Goal: Task Accomplishment & Management: Manage account settings

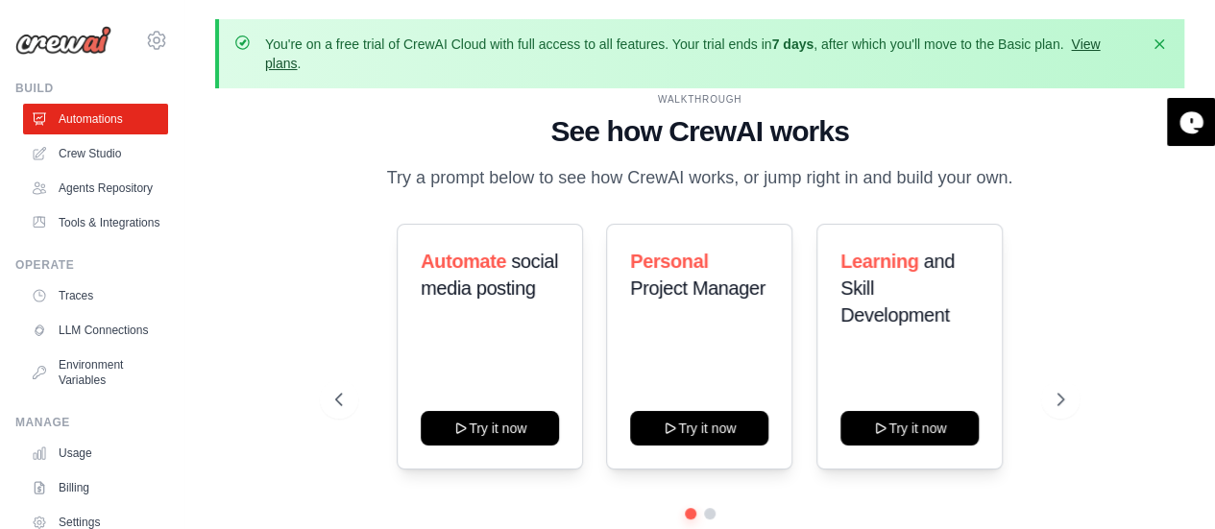
click at [1089, 47] on link "View plans" at bounding box center [682, 53] width 834 height 35
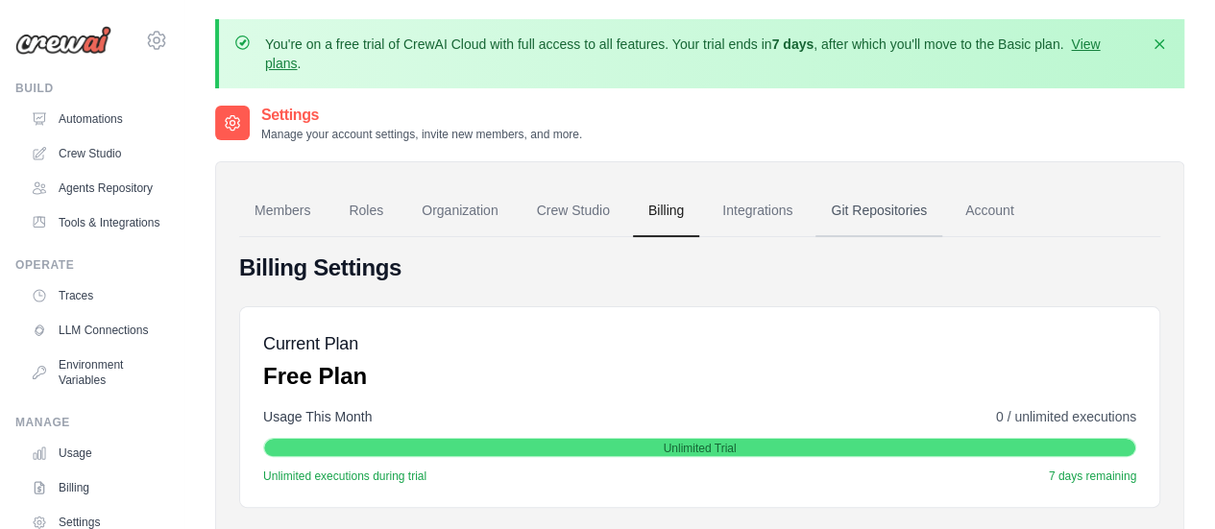
click at [878, 200] on link "Git Repositories" at bounding box center [878, 211] width 127 height 52
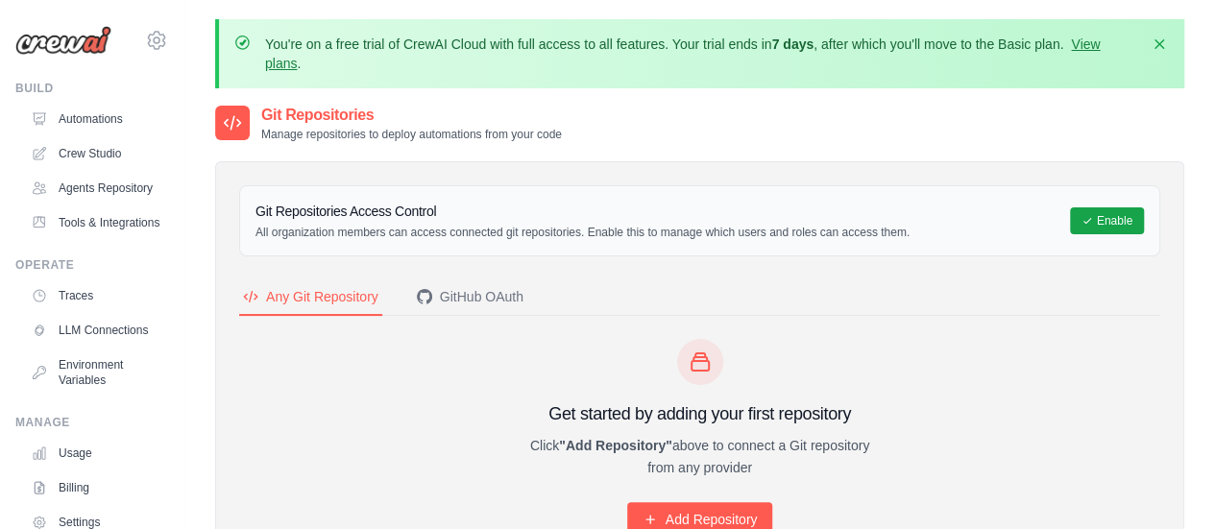
scroll to position [123, 0]
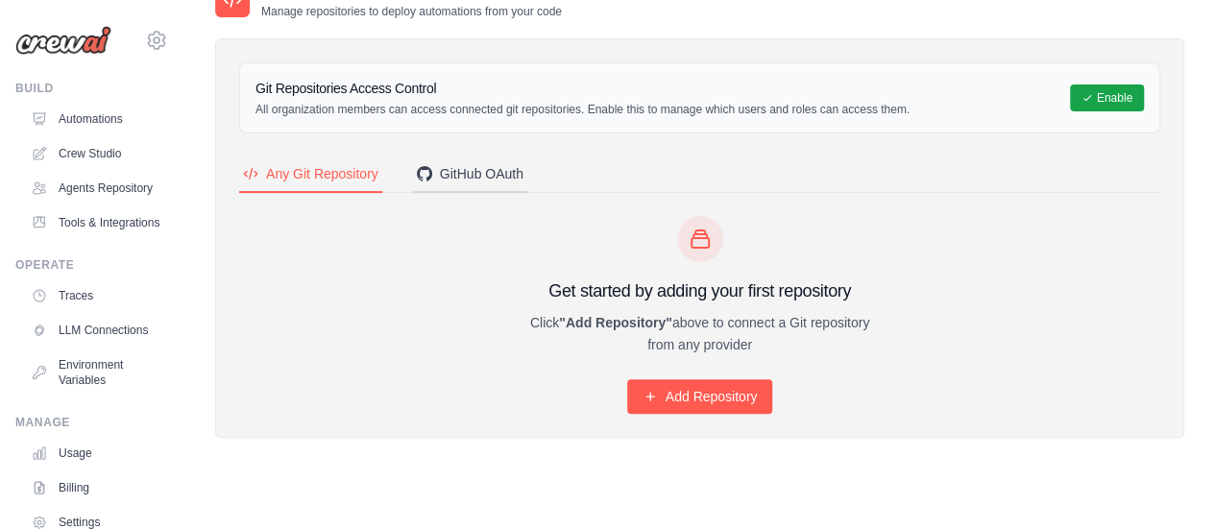
click at [495, 178] on div "GitHub OAuth" at bounding box center [470, 173] width 107 height 19
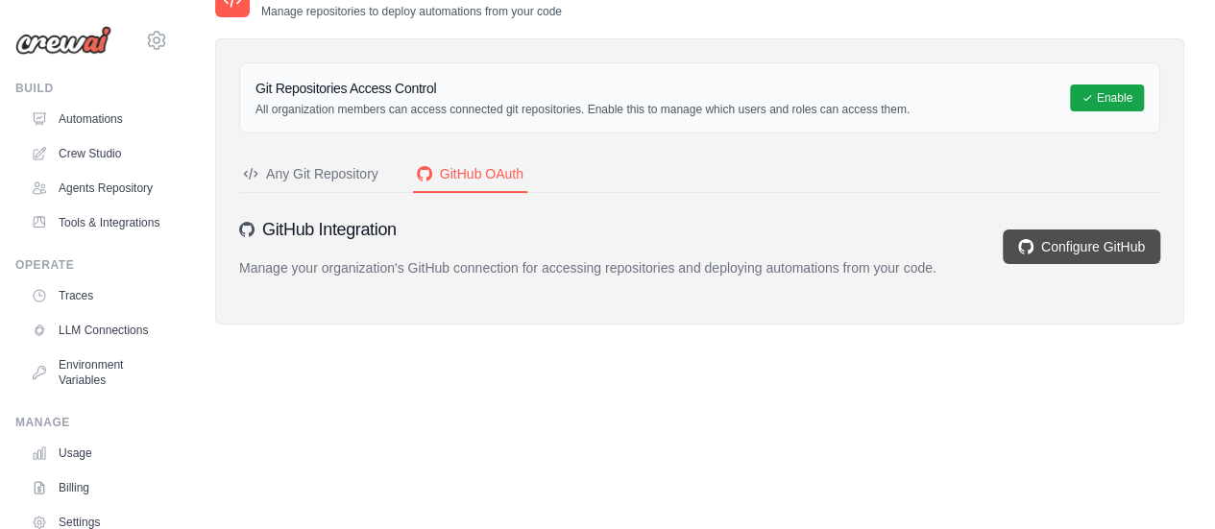
click at [1041, 241] on link "Configure GitHub" at bounding box center [1080, 246] width 157 height 35
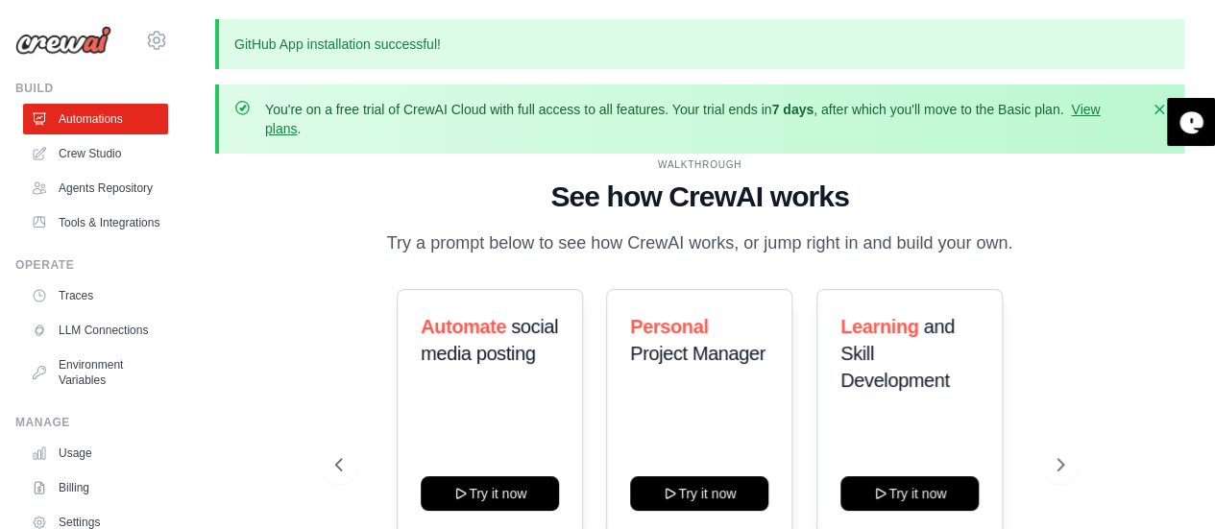
scroll to position [150, 0]
